Goal: Transaction & Acquisition: Purchase product/service

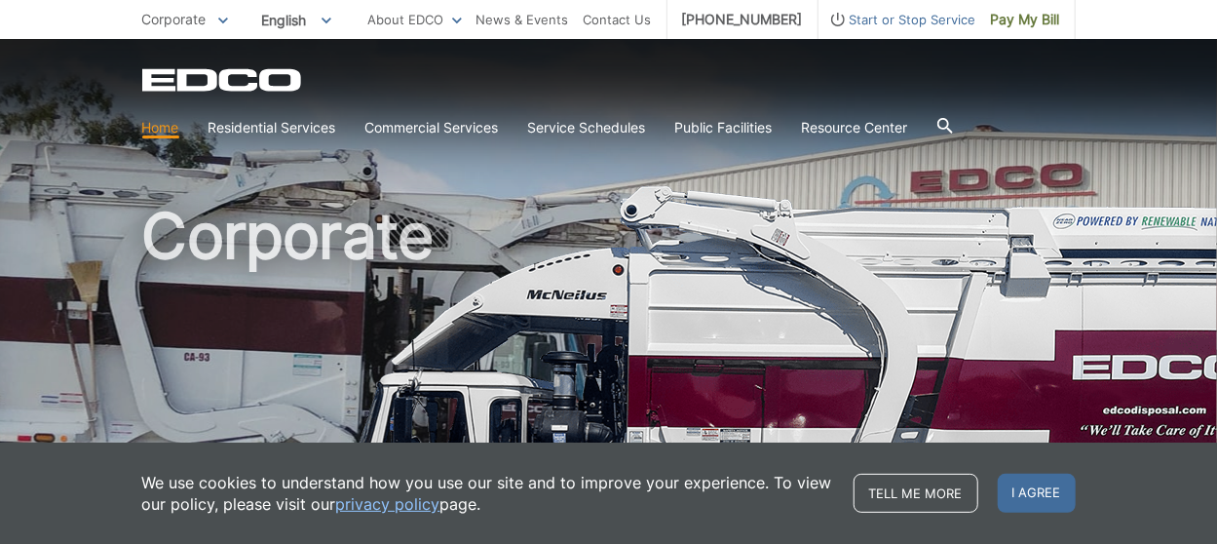
click at [161, 126] on link "Home" at bounding box center [160, 127] width 37 height 21
click at [1046, 22] on span "Pay My Bill" at bounding box center [1025, 19] width 69 height 21
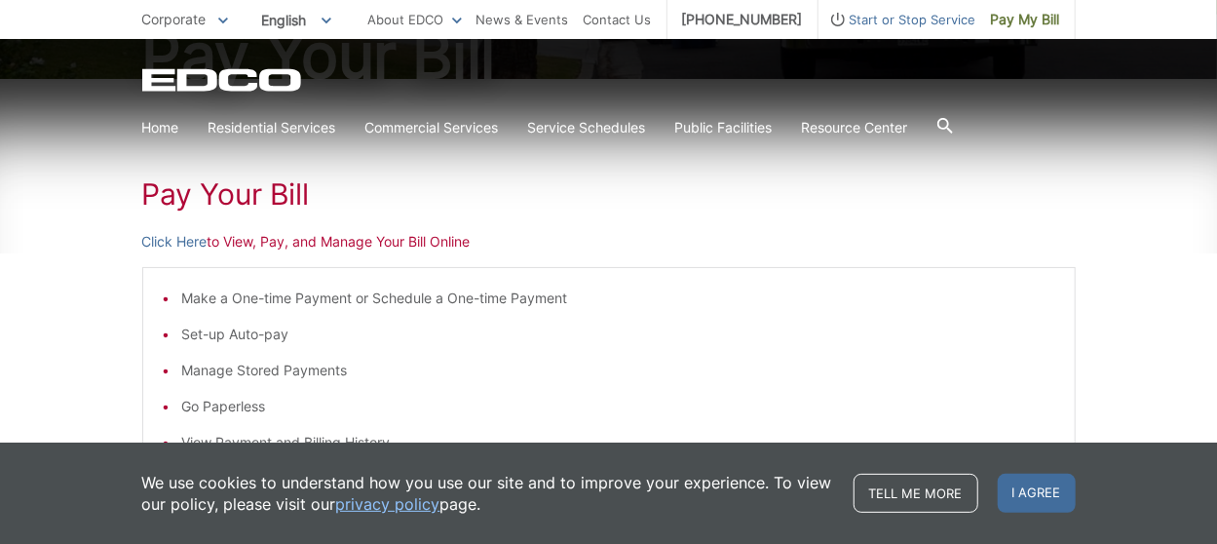
scroll to position [292, 0]
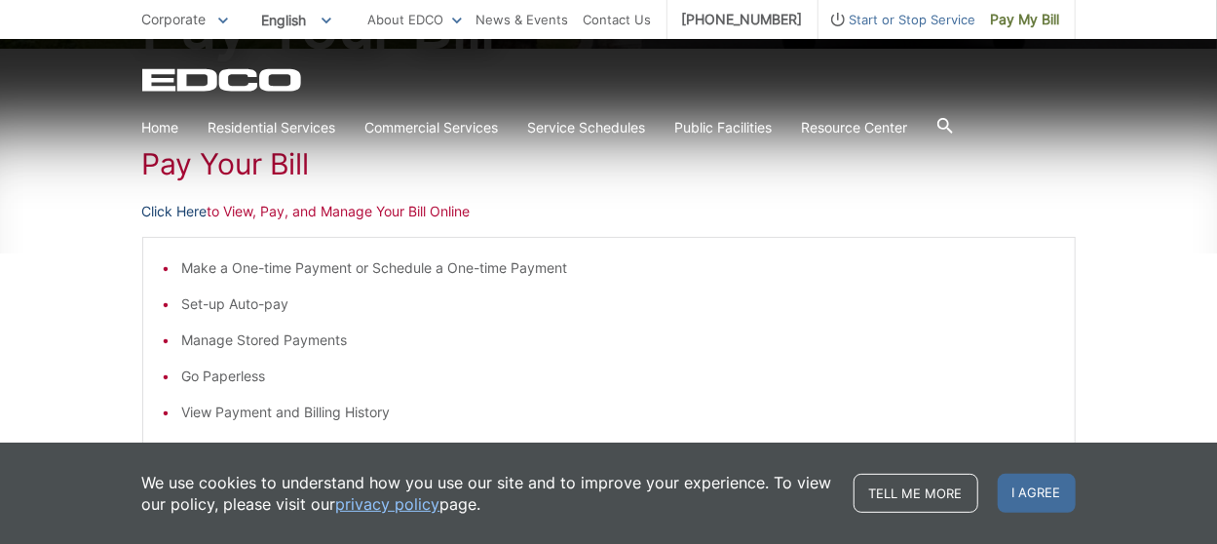
click at [192, 211] on link "Click Here" at bounding box center [174, 211] width 65 height 21
